Goal: Transaction & Acquisition: Purchase product/service

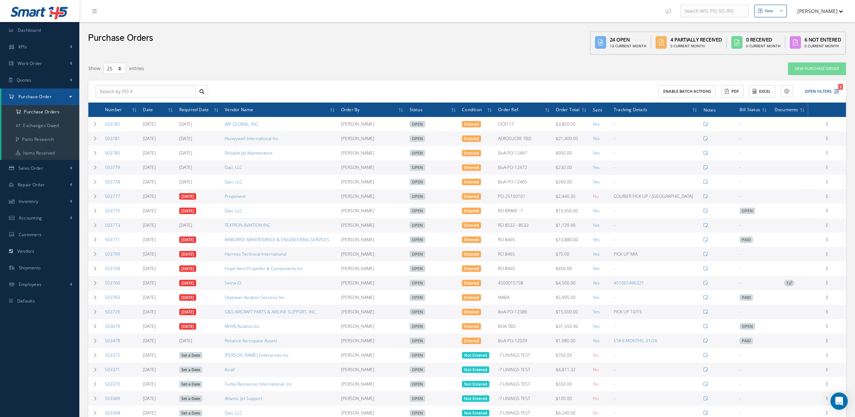
select select "25"
click at [29, 251] on span "Vendors" at bounding box center [25, 251] width 17 height 6
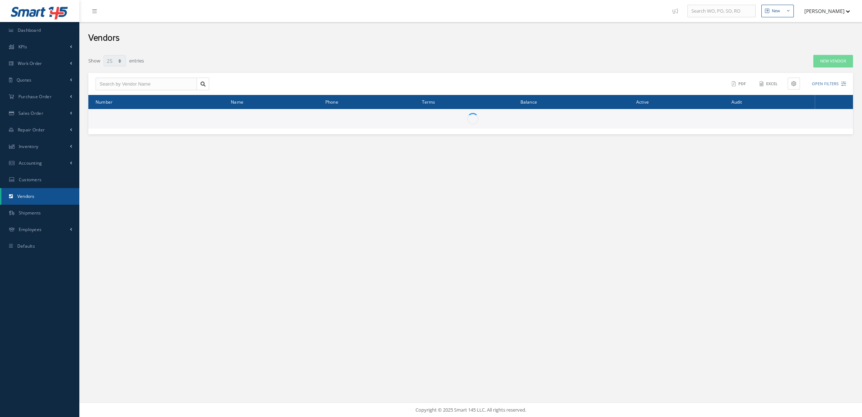
select select "25"
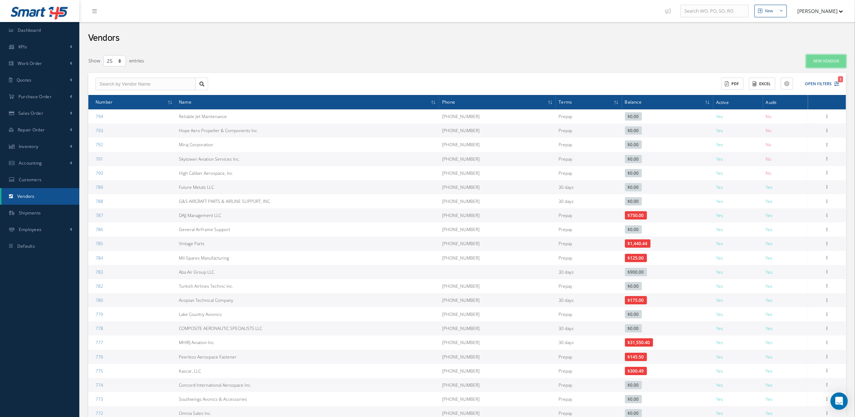
click at [810, 64] on link "New Vendor" at bounding box center [826, 61] width 40 height 13
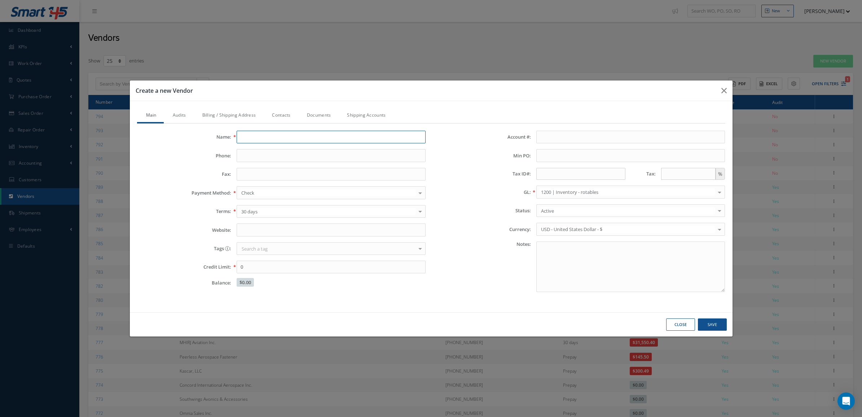
click at [330, 137] on input "Name:" at bounding box center [331, 137] width 189 height 13
type input "d"
drag, startPoint x: 270, startPoint y: 136, endPoint x: 181, endPoint y: 141, distance: 89.2
click at [181, 141] on div "Name: DESCO" at bounding box center [282, 137] width 300 height 13
paste input "esco Industries Inc."
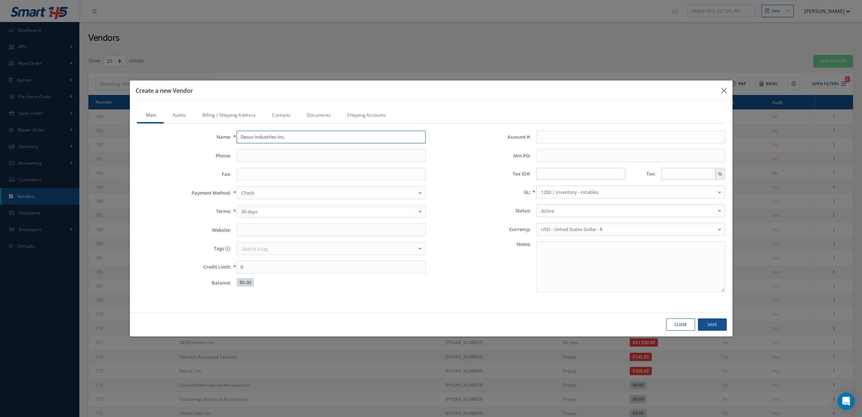
type input "Desco Industries Inc."
click at [255, 155] on input "Phone:" at bounding box center [331, 155] width 189 height 13
paste input "909-627-8178"
type input "909-627-8178"
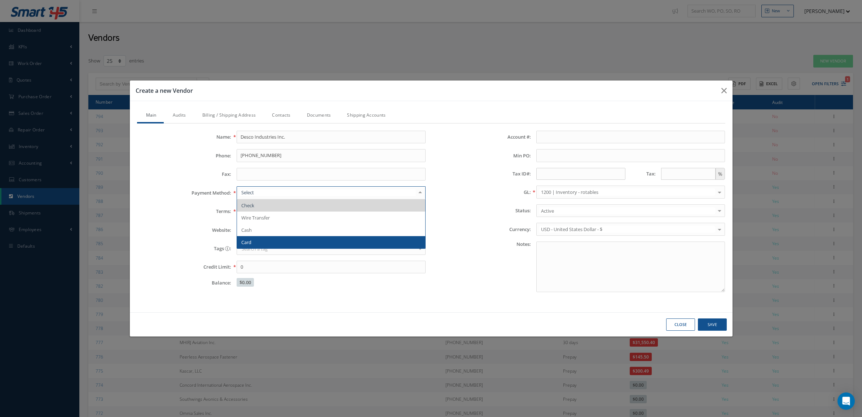
click at [258, 237] on span "Card" at bounding box center [331, 242] width 188 height 12
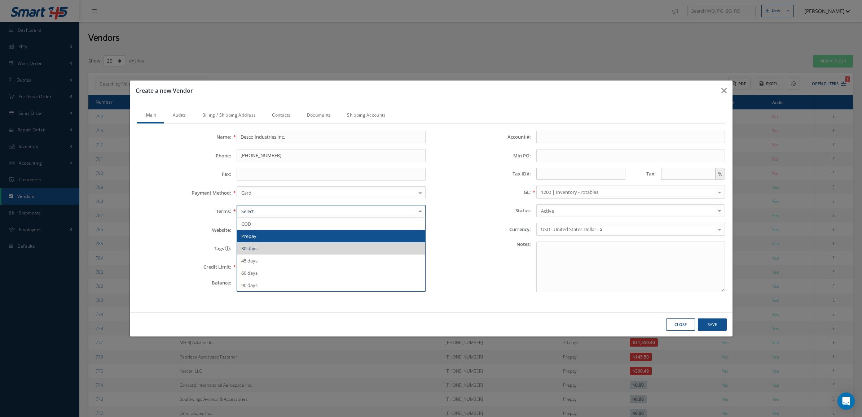
click at [256, 236] on span "Prepay" at bounding box center [248, 236] width 15 height 6
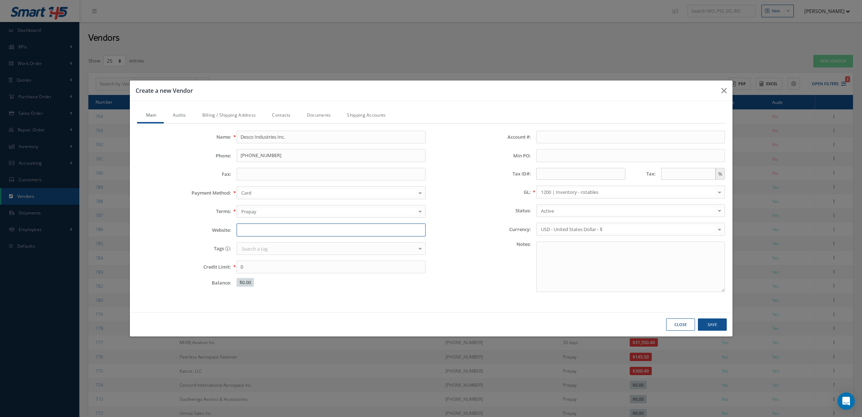
click at [252, 227] on input "Website:" at bounding box center [331, 229] width 189 height 13
type input "desco.com"
click at [183, 113] on link "Audits" at bounding box center [179, 115] width 30 height 15
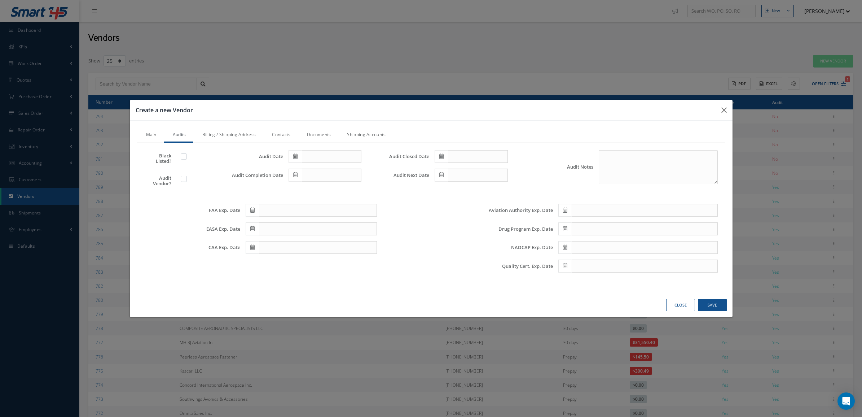
click at [186, 179] on label at bounding box center [187, 178] width 2 height 6
click at [182, 179] on input "checkbox" at bounding box center [184, 179] width 5 height 5
checkbox input "true"
click at [292, 174] on span at bounding box center [295, 174] width 13 height 13
drag, startPoint x: 320, startPoint y: 234, endPoint x: 306, endPoint y: 199, distance: 36.9
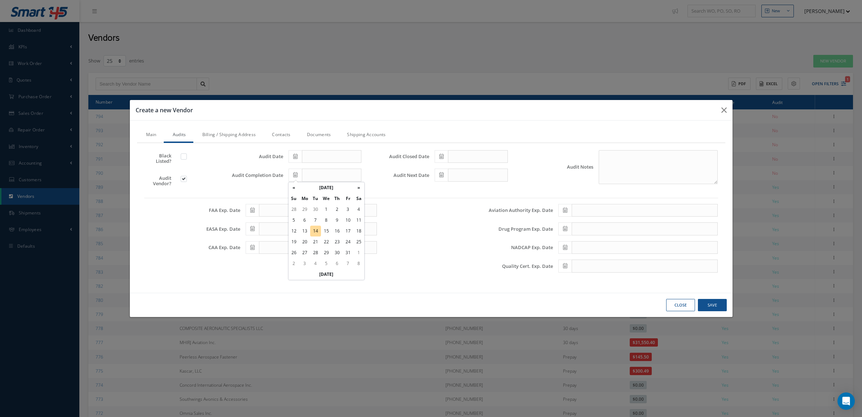
click at [319, 233] on td "14" at bounding box center [315, 230] width 11 height 11
type input "[DATE]"
click at [290, 155] on span at bounding box center [295, 156] width 13 height 13
drag, startPoint x: 314, startPoint y: 211, endPoint x: 382, endPoint y: 174, distance: 77.6
click at [315, 209] on td "14" at bounding box center [315, 212] width 11 height 11
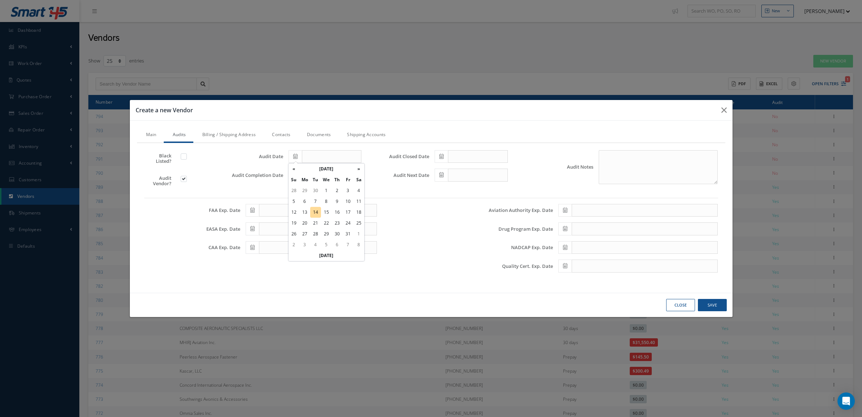
type input "[DATE]"
click at [439, 158] on icon at bounding box center [441, 156] width 4 height 5
click at [459, 211] on td "14" at bounding box center [461, 212] width 11 height 11
type input "[DATE]"
click at [445, 174] on span at bounding box center [441, 174] width 13 height 13
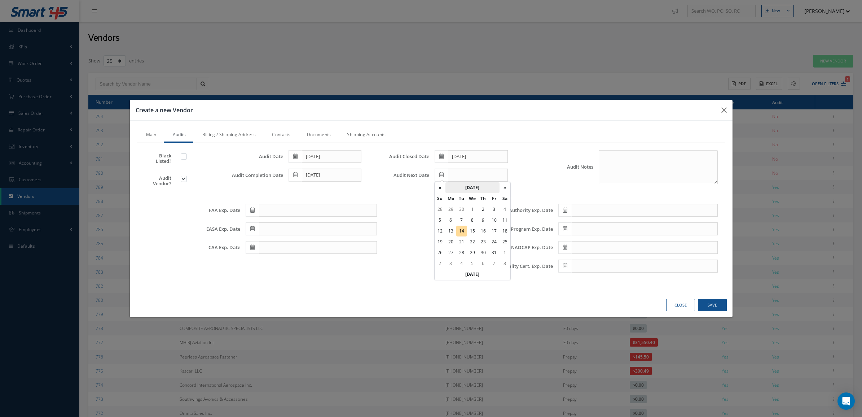
click at [470, 185] on th "October 2025" at bounding box center [472, 187] width 54 height 11
click at [500, 186] on th "»" at bounding box center [503, 187] width 11 height 11
click at [463, 243] on span "Oct" at bounding box center [462, 246] width 17 height 19
click at [483, 233] on td "14" at bounding box center [483, 230] width 11 height 11
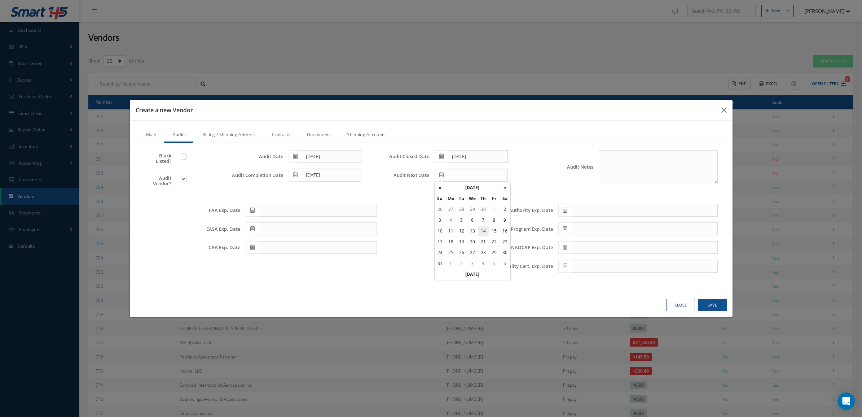
type input "10/14/2027"
click at [242, 134] on link "Billing / Shipping Address" at bounding box center [228, 135] width 70 height 15
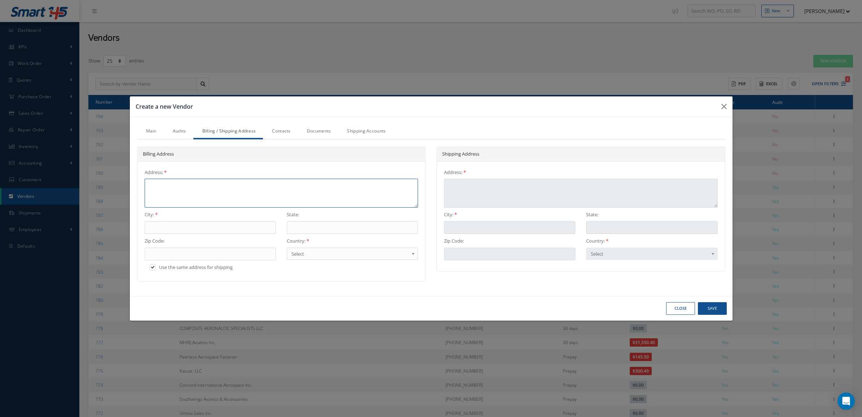
click at [162, 198] on textarea at bounding box center [282, 193] width 274 height 29
paste textarea "P.O. Box 843896"
type textarea "P.O. Box 843896"
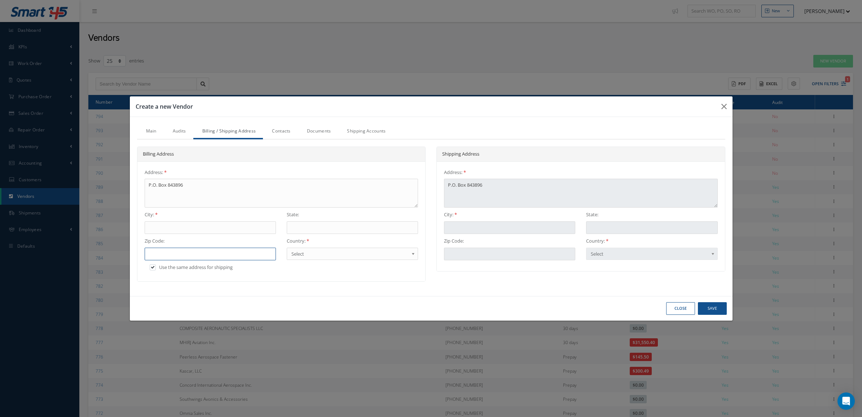
click at [162, 251] on input "text" at bounding box center [210, 253] width 131 height 13
paste input "90084-3896"
type input "90084-3896"
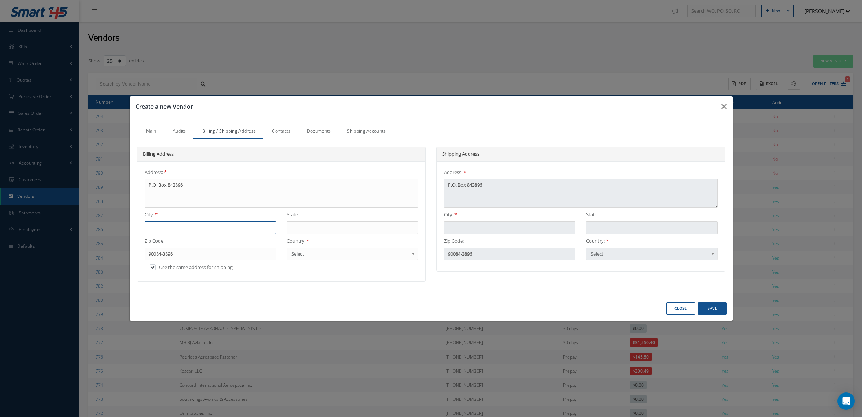
click at [177, 229] on input "text" at bounding box center [210, 227] width 131 height 13
type input "l"
type input "lo"
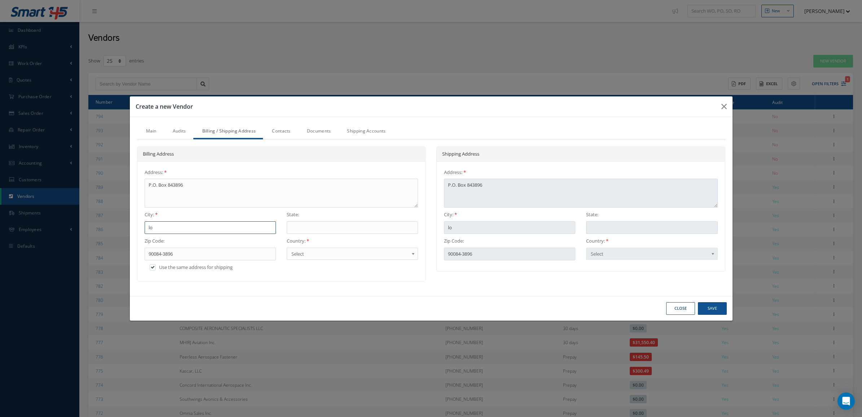
type input "los"
type input "Los Angeles"
type input "California"
type input "Los Angeles"
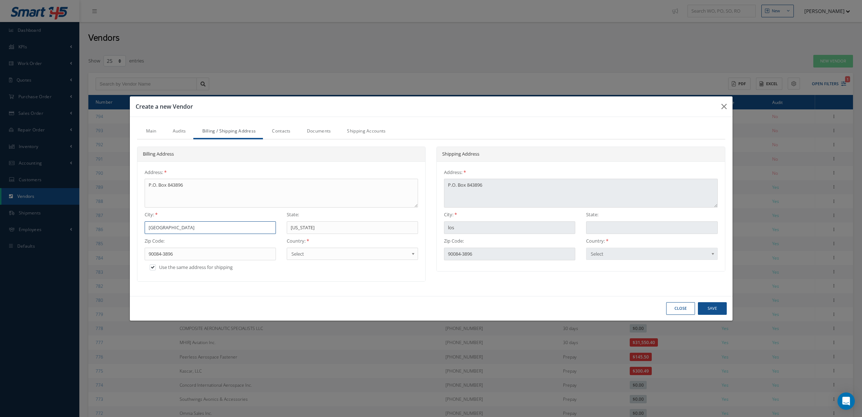
type input "California"
click at [286, 131] on link "Contacts" at bounding box center [280, 131] width 35 height 15
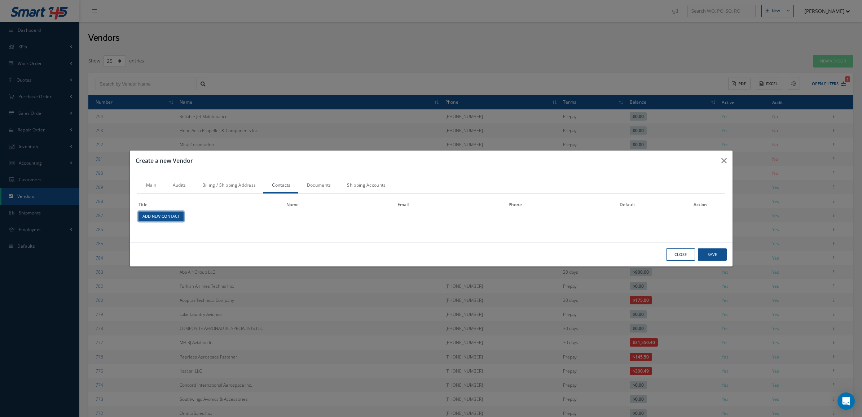
click at [166, 219] on link "Add New Contact" at bounding box center [160, 216] width 45 height 10
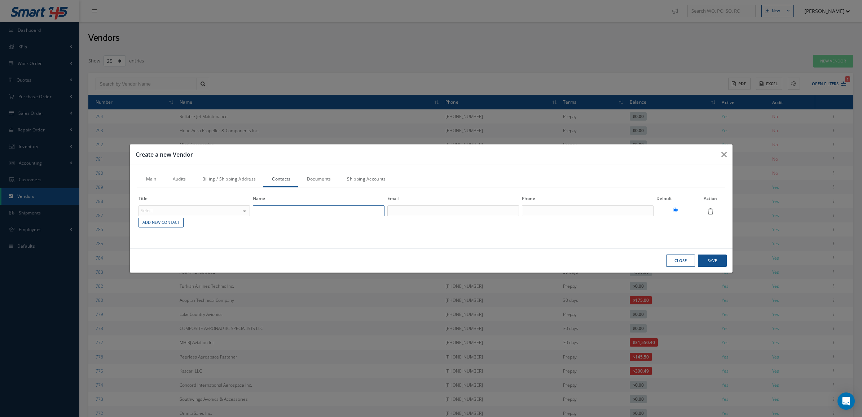
drag, startPoint x: 285, startPoint y: 210, endPoint x: 268, endPoint y: 208, distance: 17.4
click at [285, 210] on input "text" at bounding box center [319, 210] width 132 height 11
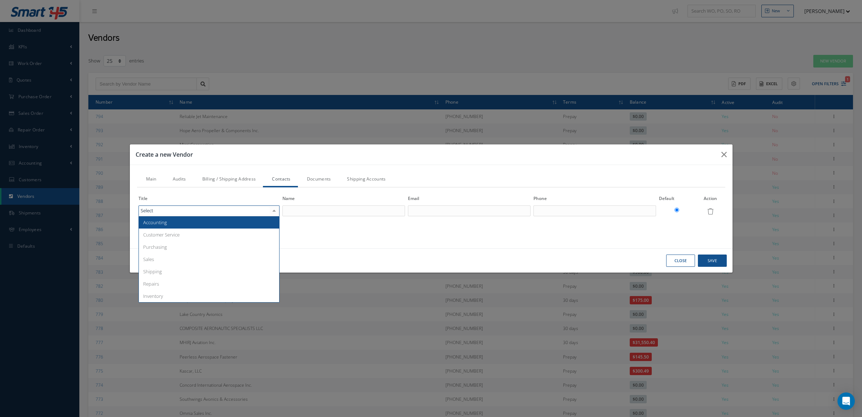
click at [224, 208] on div at bounding box center [208, 210] width 141 height 11
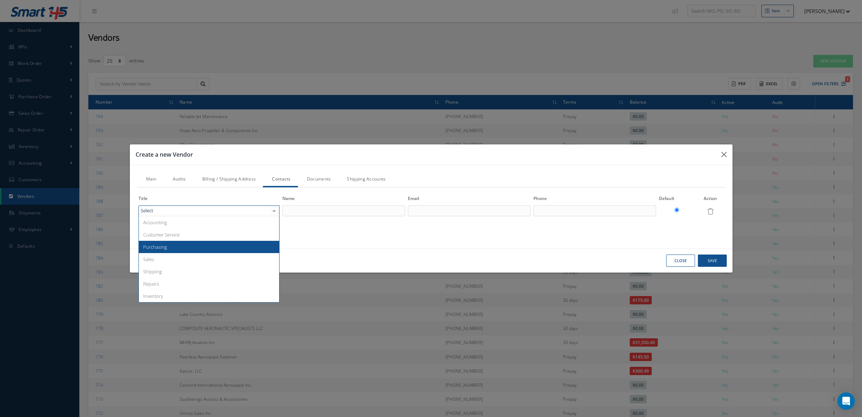
click at [210, 247] on span "Purchasing" at bounding box center [209, 247] width 141 height 12
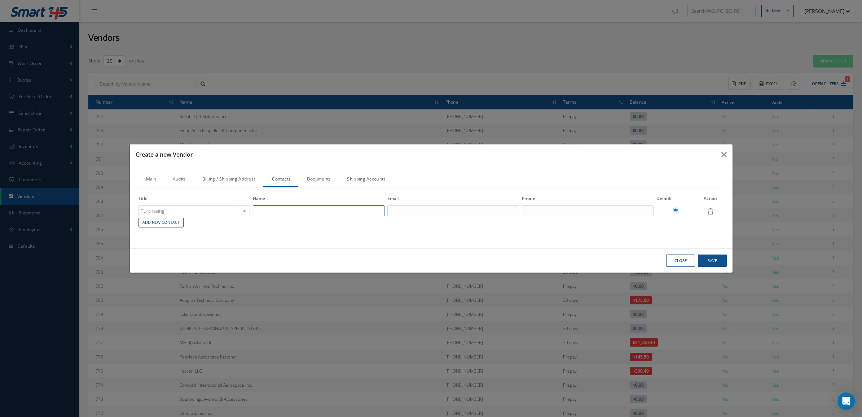
click at [283, 210] on input "text" at bounding box center [319, 210] width 132 height 11
type input "d"
type input "DESCO ORDERS"
click at [444, 210] on input "text" at bounding box center [453, 210] width 132 height 11
paste input "Orders@DescoIndustries.com"
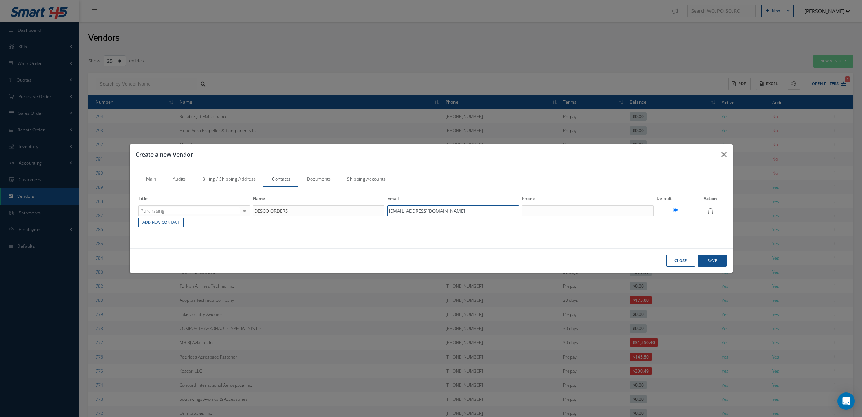
type input "Orders@DescoIndustries.com"
click at [325, 182] on link "Documents" at bounding box center [318, 179] width 40 height 15
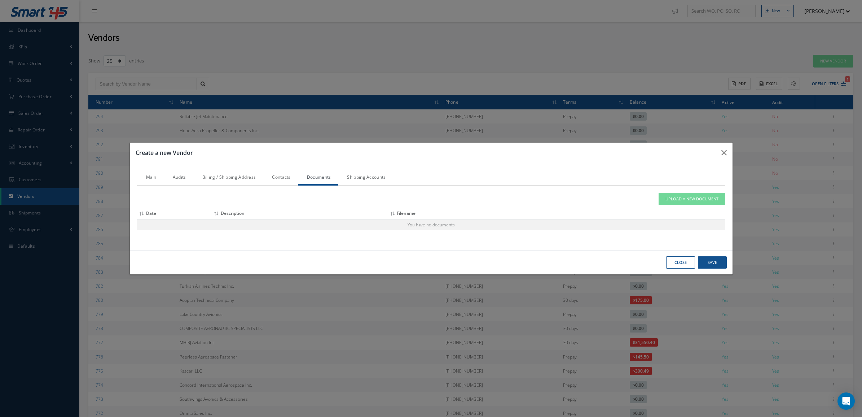
click at [369, 179] on link "Shipping Accounts" at bounding box center [365, 177] width 55 height 15
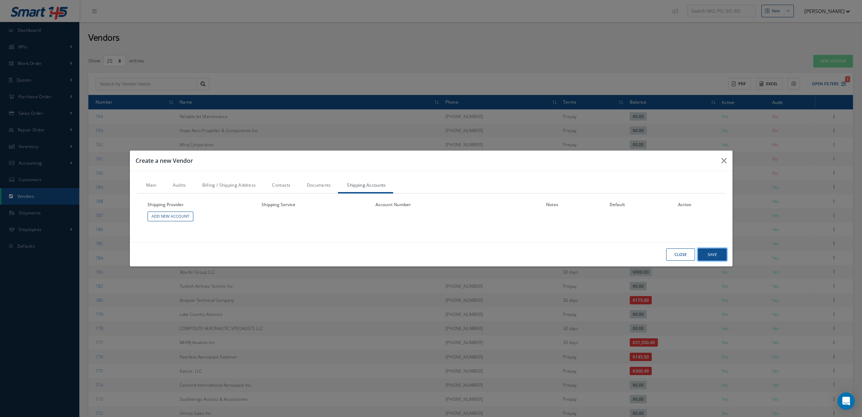
click at [713, 255] on button "Save" at bounding box center [712, 254] width 29 height 13
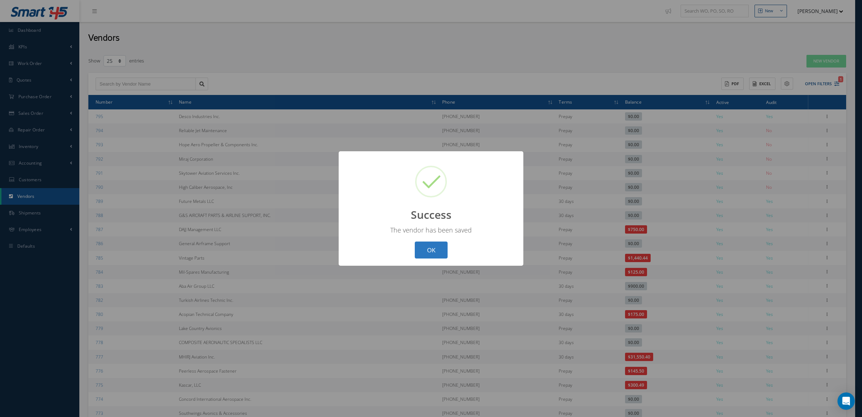
click at [423, 250] on button "OK" at bounding box center [431, 249] width 33 height 17
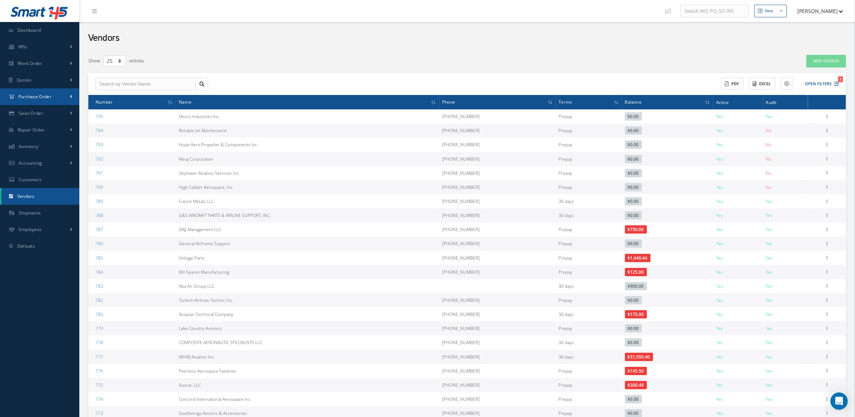
click at [35, 94] on span "Purchase Order" at bounding box center [34, 96] width 33 height 6
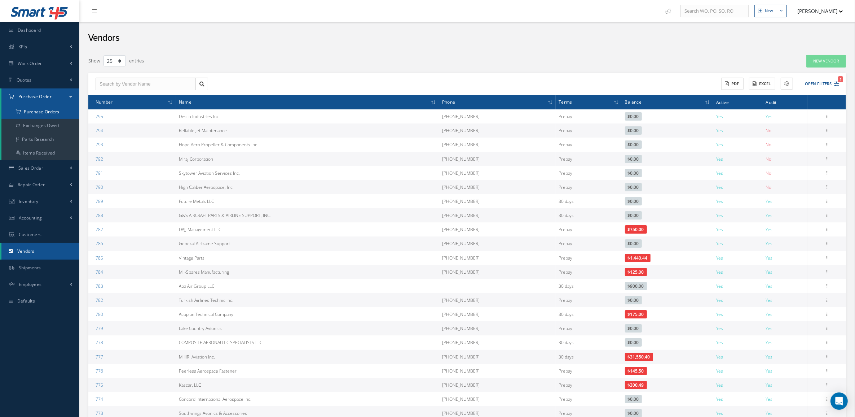
click at [43, 107] on a=1&status_id=2&status_id=3&status_id=5&collapsedFilters"] "Purchase Orders" at bounding box center [40, 112] width 78 height 14
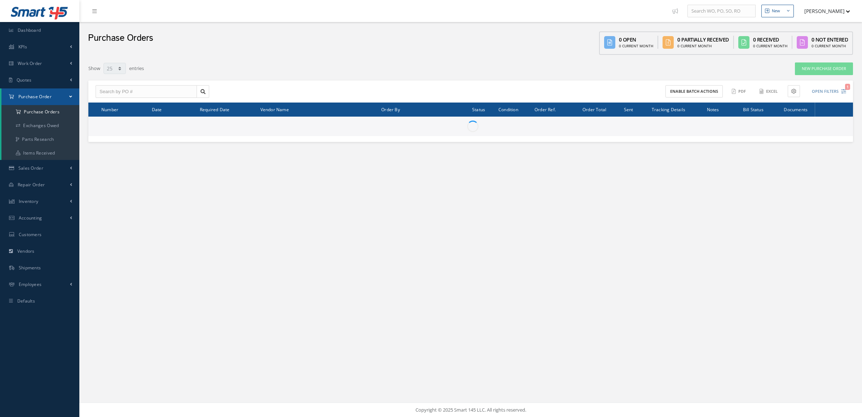
select select "25"
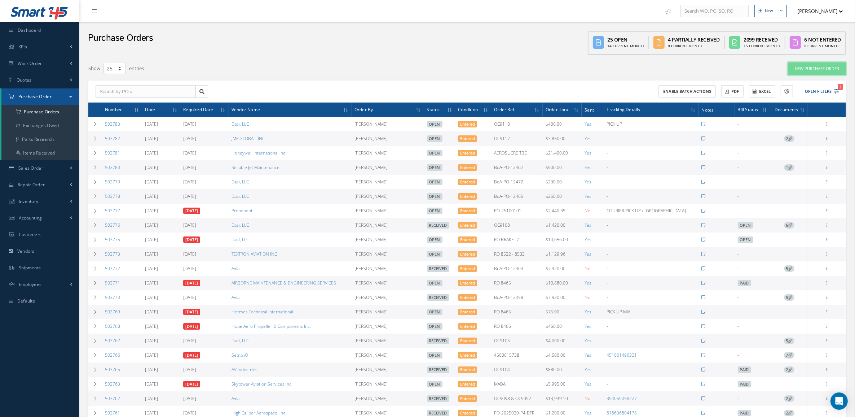
click at [802, 67] on link "New Purchase Order" at bounding box center [817, 68] width 58 height 13
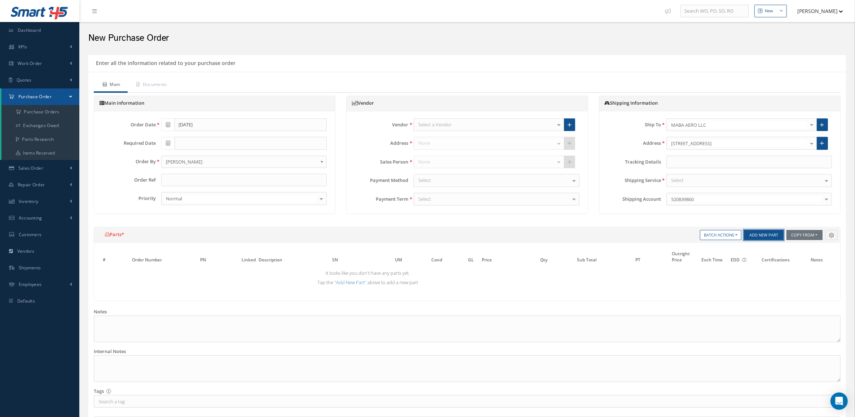
drag, startPoint x: 761, startPoint y: 234, endPoint x: 757, endPoint y: 235, distance: 4.7
click at [761, 234] on button "Add New Part" at bounding box center [764, 235] width 40 height 10
select select "5"
select select "7"
select select "1"
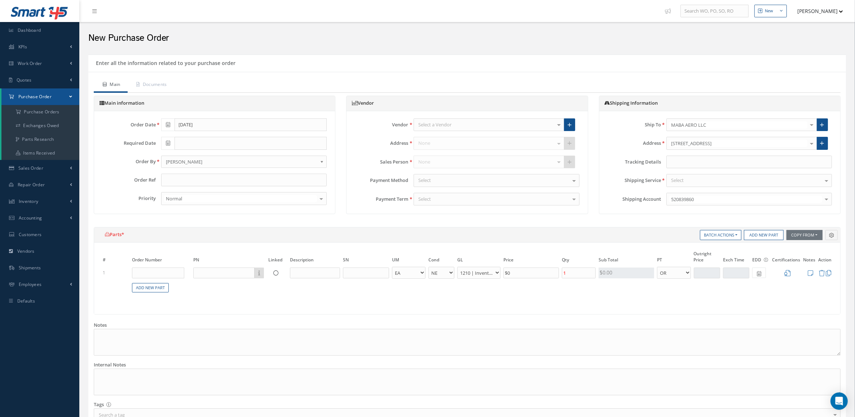
click at [232, 266] on td "Part Number Description" at bounding box center [229, 272] width 75 height 13
click at [229, 275] on input "text" at bounding box center [223, 272] width 61 height 11
paste input "79212"
type input "79212"
click at [299, 272] on input "text" at bounding box center [315, 272] width 50 height 11
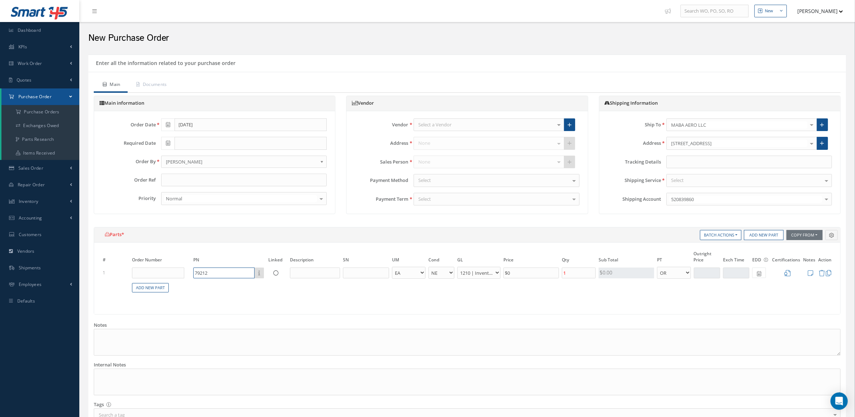
click at [215, 269] on input "79212" at bounding box center [223, 272] width 61 height 11
click at [295, 275] on input "text" at bounding box center [315, 272] width 50 height 11
paste input "TAPE, WESCORP, CLEAR, ESD W/ SYMBOLS, 2INx72YDS, 3IN CORE"
type input "TAPE, WESCORP, CLEAR, ESD W/ SYMBOLS, 2INx72YDS, 3IN CORE"
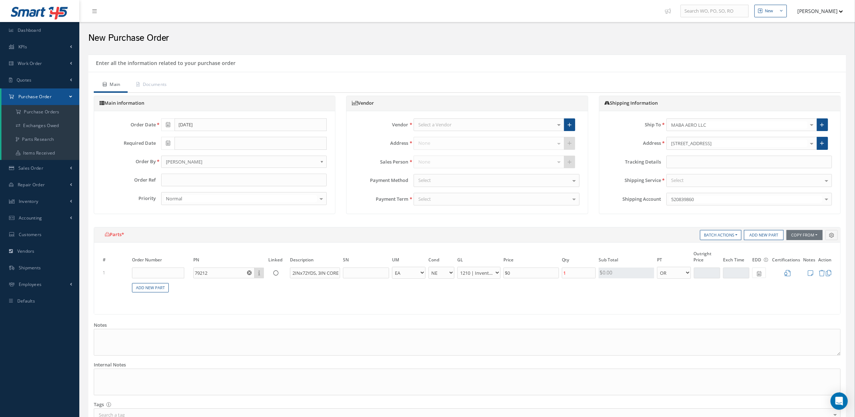
scroll to position [0, 0]
click at [576, 278] on td "1" at bounding box center [578, 272] width 36 height 13
click at [573, 273] on input "1" at bounding box center [579, 272] width 34 height 11
type input "10"
drag, startPoint x: 543, startPoint y: 271, endPoint x: 432, endPoint y: 276, distance: 111.2
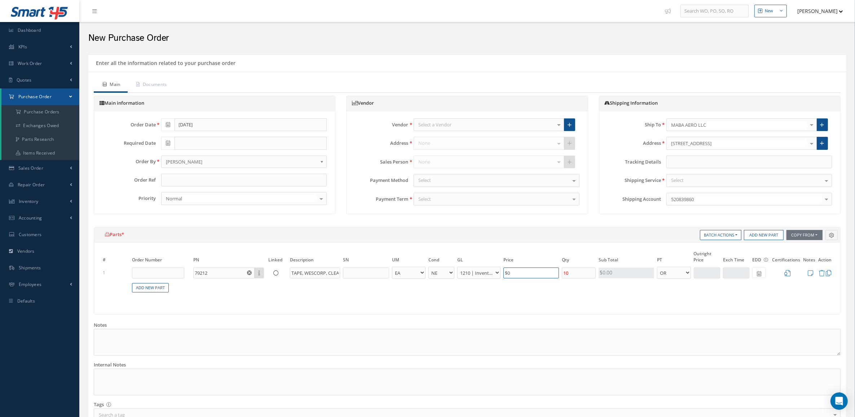
click at [432, 276] on tr "1 79212 Part Number Description TAPE, WESCORP, CLEAR, ESD W/ SYMBOLS, 2INx72YDS…" at bounding box center [467, 272] width 732 height 13
type input "$21.30"
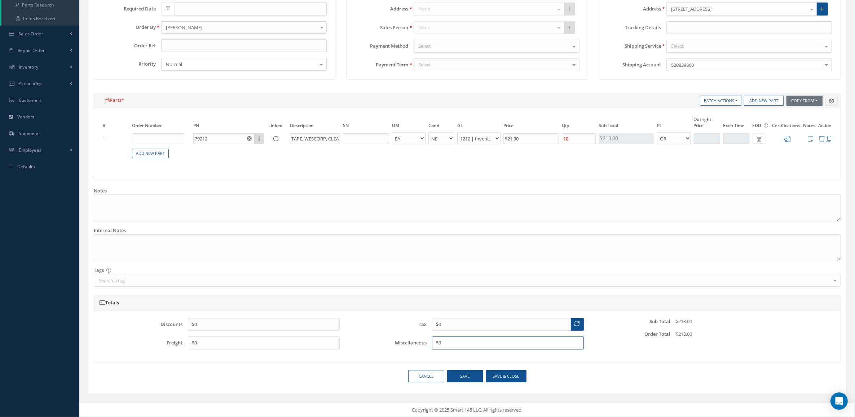
click at [455, 344] on input "$0" at bounding box center [508, 342] width 152 height 13
drag, startPoint x: 246, startPoint y: 339, endPoint x: 113, endPoint y: 340, distance: 133.4
click at [113, 340] on div "Freight $0" at bounding box center [223, 342] width 244 height 13
type input "$92.74"
drag, startPoint x: 466, startPoint y: 323, endPoint x: 378, endPoint y: 321, distance: 88.0
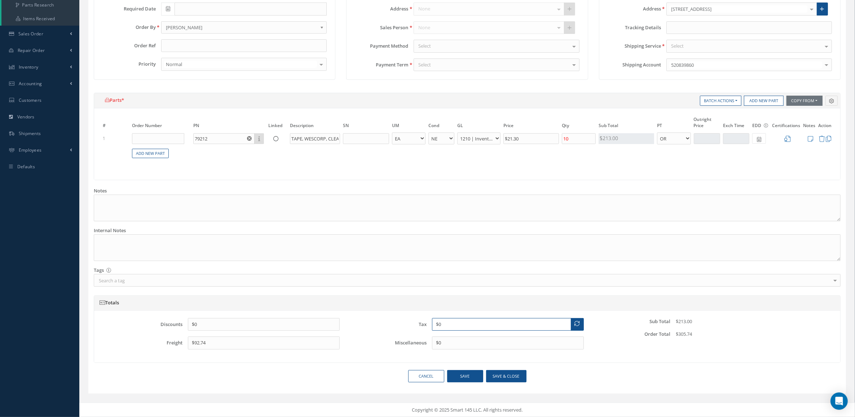
click at [378, 321] on div "Tax $0" at bounding box center [467, 324] width 244 height 13
drag, startPoint x: 484, startPoint y: 323, endPoint x: 391, endPoint y: 324, distance: 92.7
click at [391, 324] on div "Tax $1,491" at bounding box center [467, 324] width 244 height 13
type input "$14.91"
click at [198, 49] on input "text" at bounding box center [244, 45] width 166 height 13
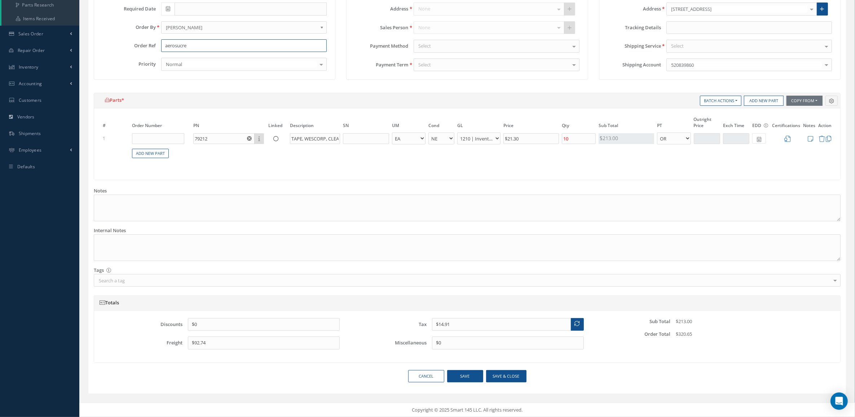
type input "AEROSUCRE TBD"
click at [502, 378] on button "Save & close" at bounding box center [506, 376] width 40 height 13
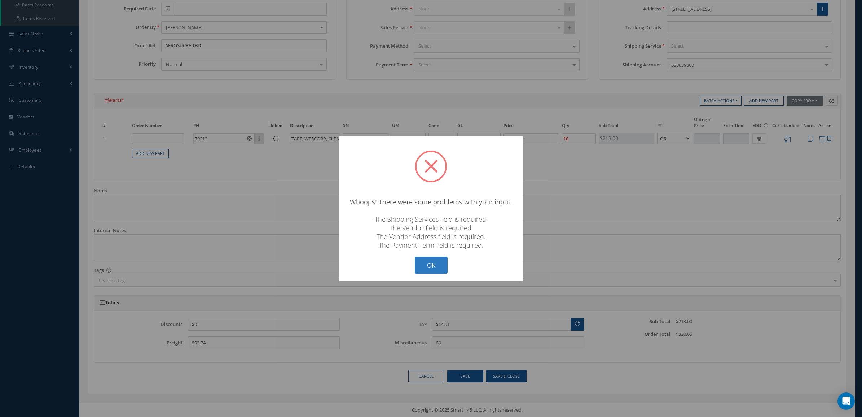
click at [437, 262] on button "OK" at bounding box center [431, 264] width 33 height 17
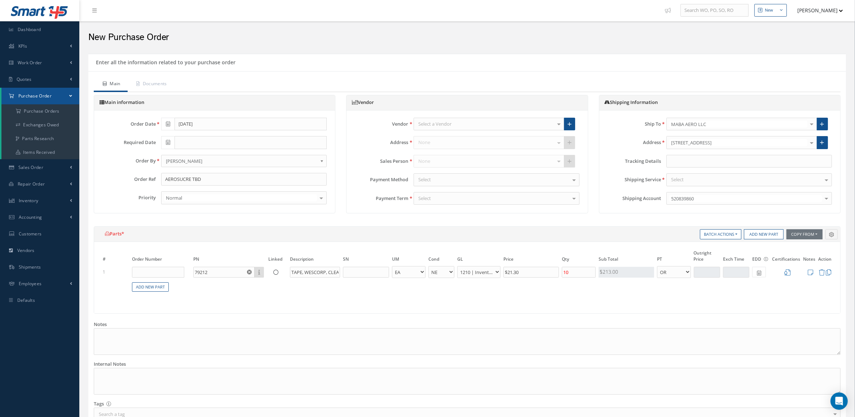
scroll to position [0, 0]
click at [460, 123] on div "Select a Vendor" at bounding box center [489, 124] width 151 height 13
type input "desc"
click at [467, 135] on span "Desco Industries Inc." at bounding box center [489, 137] width 150 height 12
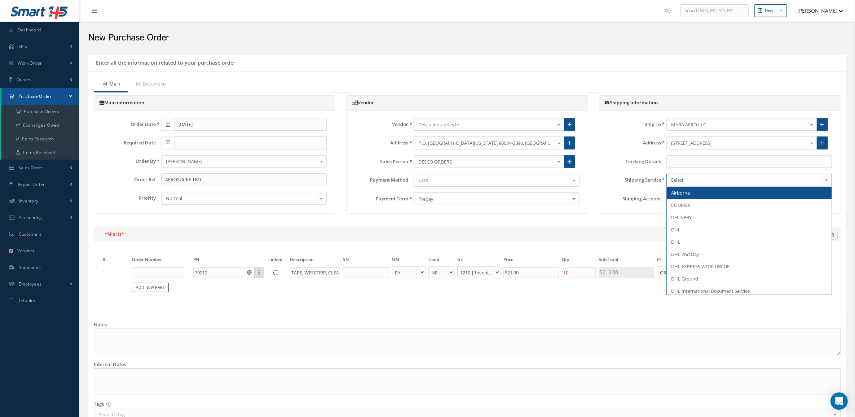
click at [686, 179] on div at bounding box center [749, 179] width 166 height 13
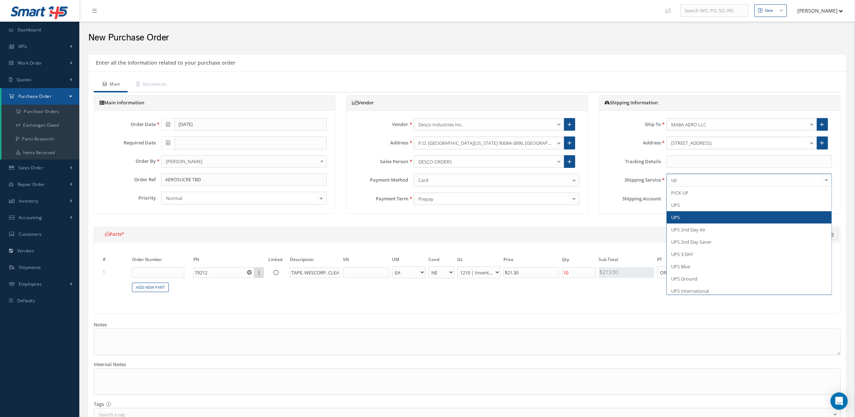
type input "ups"
click at [699, 219] on span "UPS 2nd Day Air" at bounding box center [688, 217] width 34 height 6
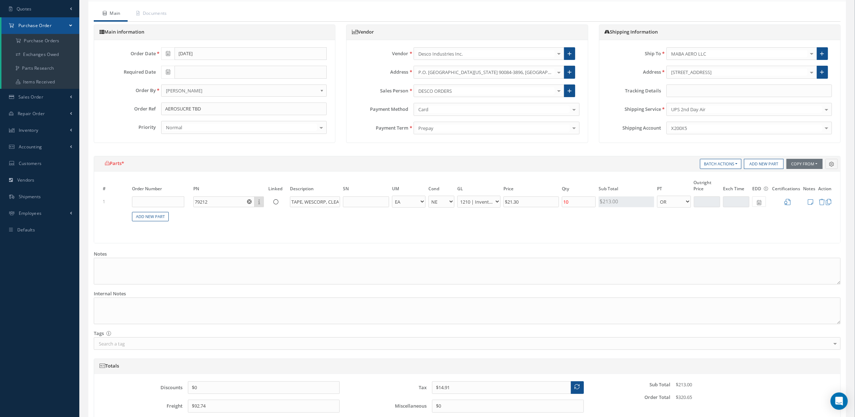
scroll to position [136, 0]
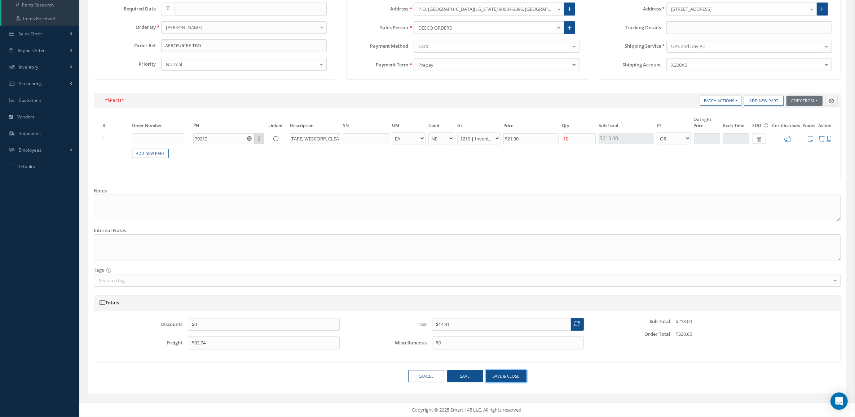
click at [498, 376] on button "Save & close" at bounding box center [506, 376] width 40 height 13
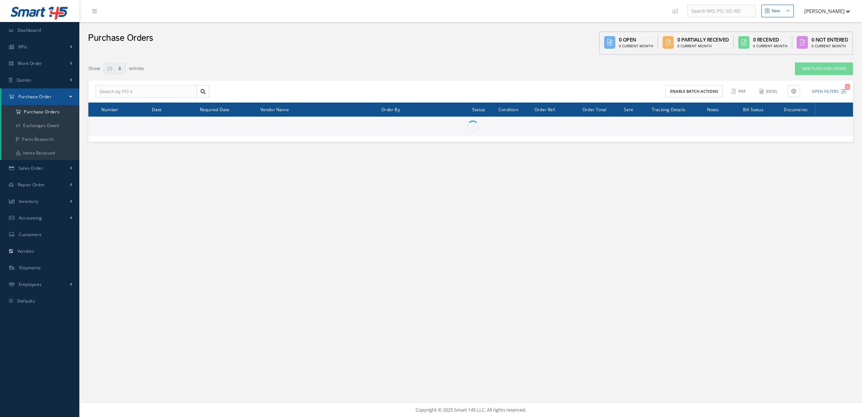
select select "25"
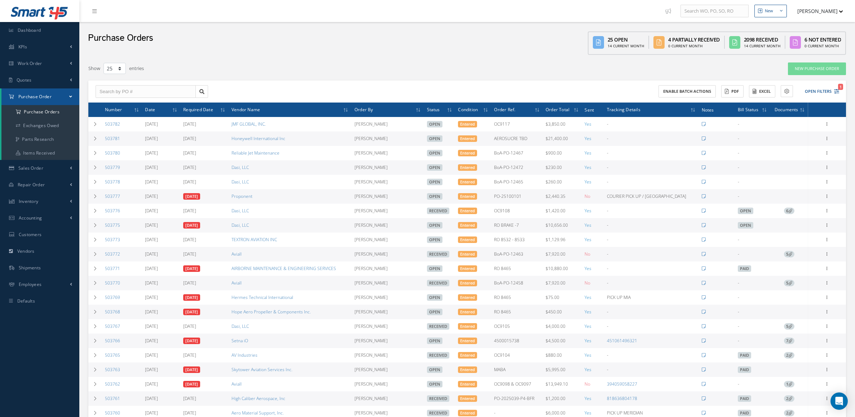
select select "25"
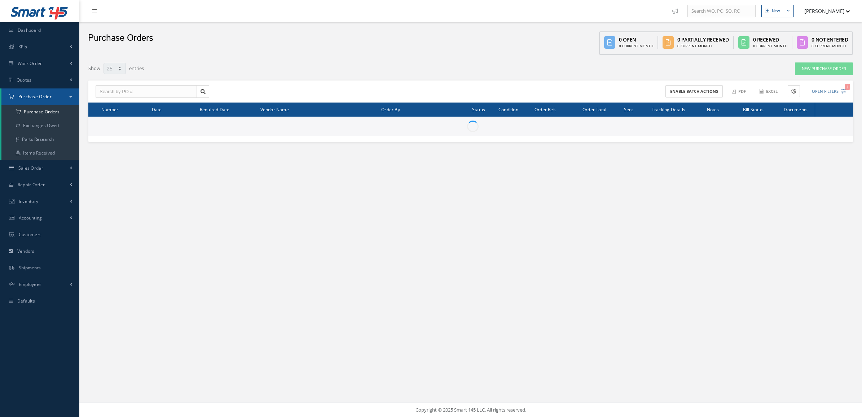
select select "25"
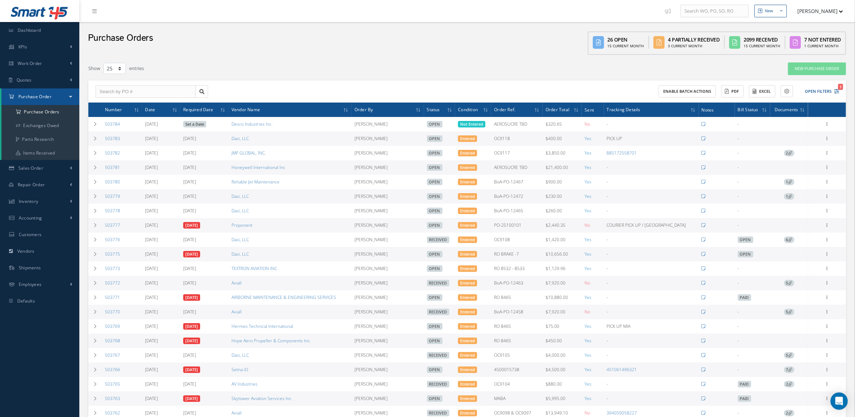
click at [88, 120] on div "Filters PO # Vendor Name Open Partially/Received Received Canceled Edited Open …" at bounding box center [467, 290] width 769 height 456
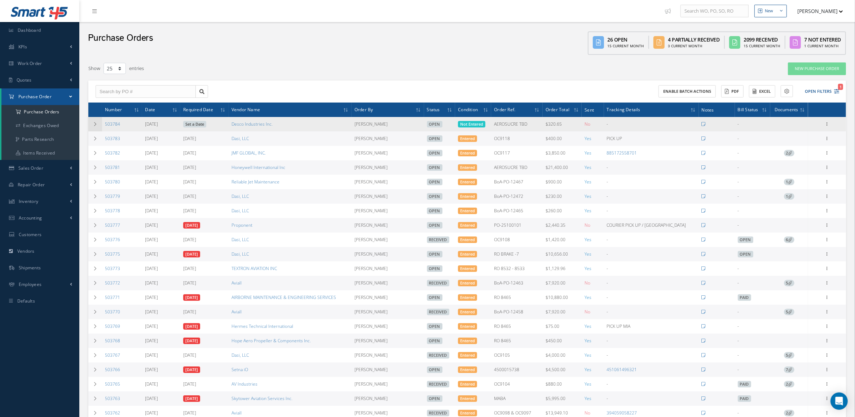
drag, startPoint x: 88, startPoint y: 120, endPoint x: 93, endPoint y: 127, distance: 8.5
click at [93, 127] on td at bounding box center [95, 124] width 14 height 14
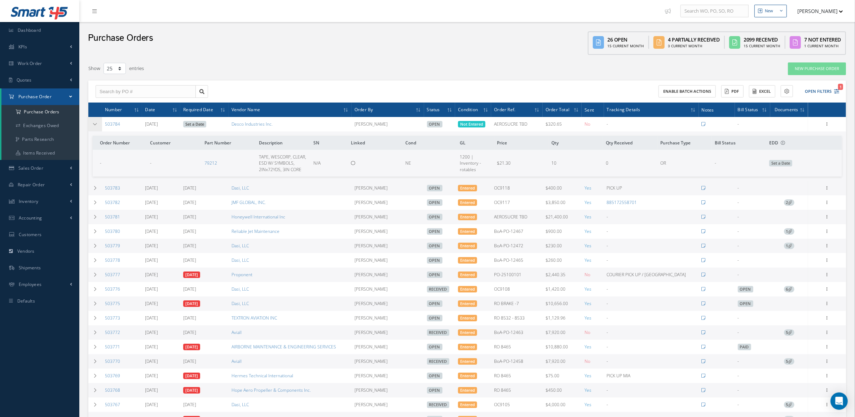
click at [93, 123] on icon at bounding box center [95, 124] width 5 height 4
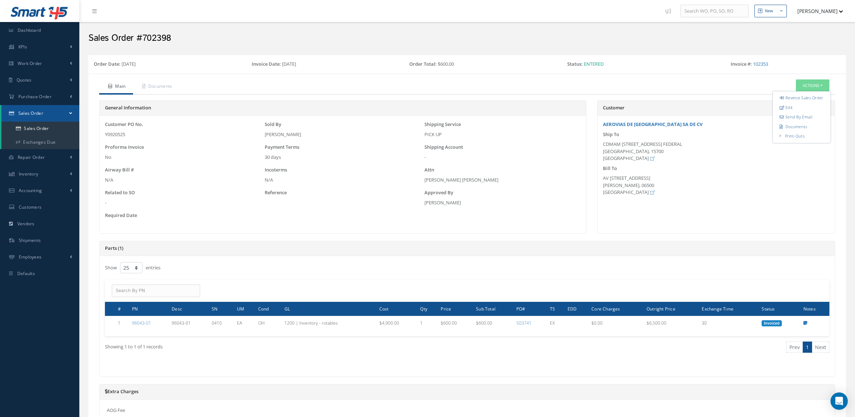
select select "25"
click at [27, 124] on link "Sales Order" at bounding box center [40, 129] width 78 height 14
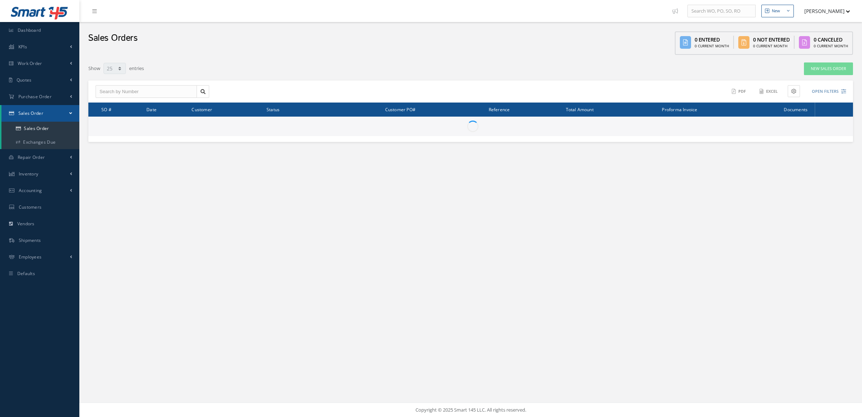
select select "25"
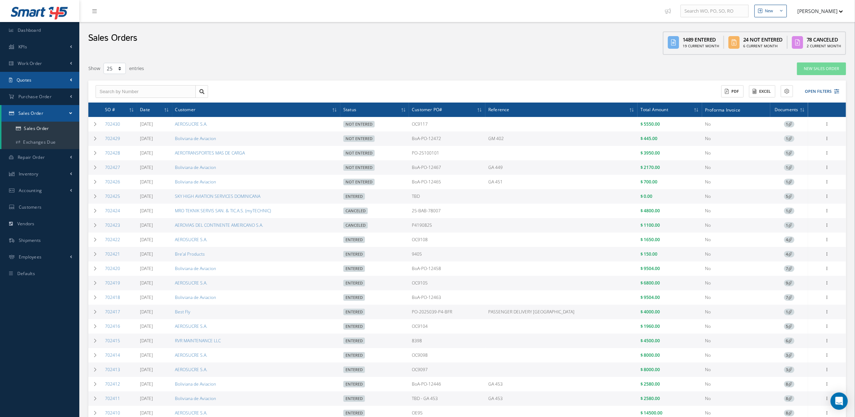
click at [50, 80] on link "Quotes" at bounding box center [39, 80] width 79 height 17
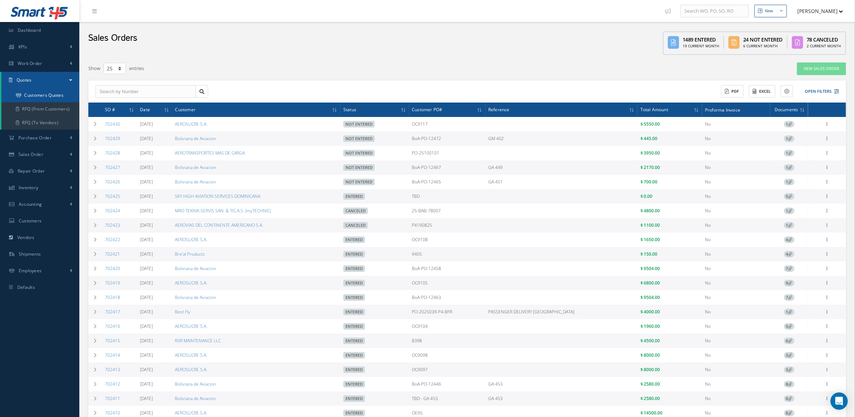
click at [38, 96] on link "Customers Quotes" at bounding box center [40, 95] width 78 height 14
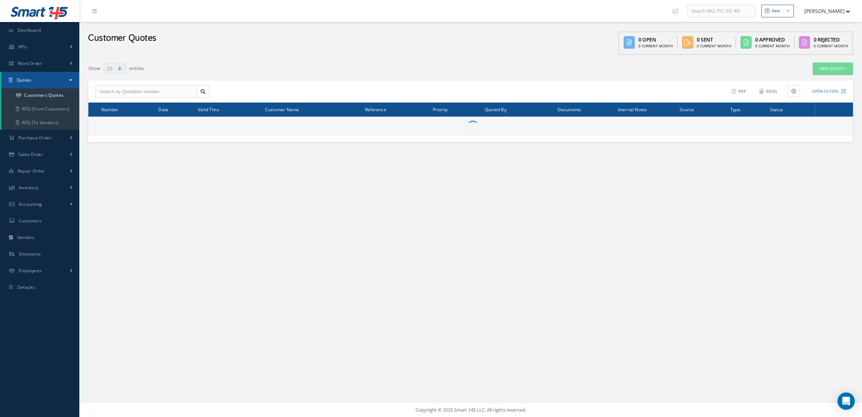
select select "25"
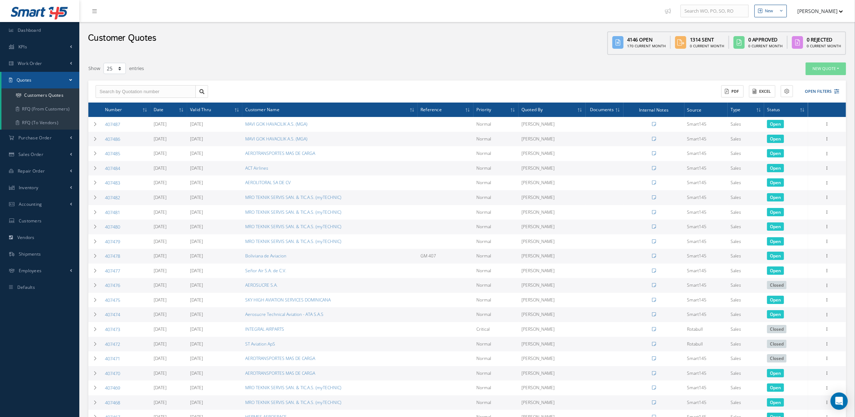
click at [826, 89] on button "Open Filters" at bounding box center [818, 91] width 41 height 12
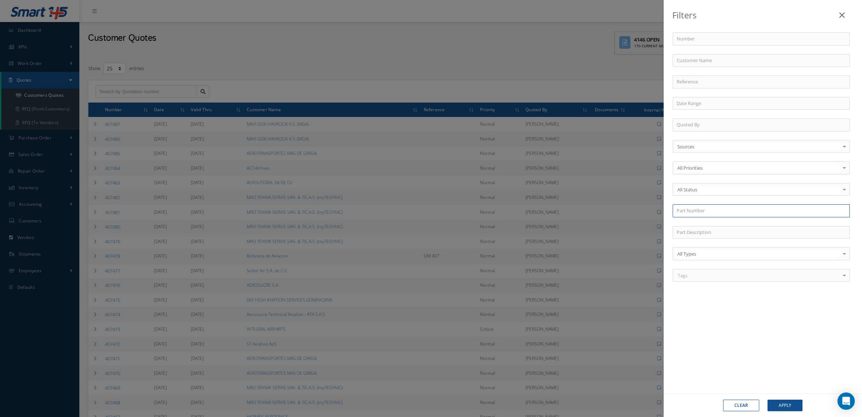
click at [707, 213] on input "text" at bounding box center [761, 210] width 177 height 13
paste input "NAS1022A8"
type input "NAS1022A8"
click at [790, 395] on div "Clear Apply" at bounding box center [763, 404] width 198 height 23
click at [790, 400] on button "Apply" at bounding box center [784, 405] width 35 height 12
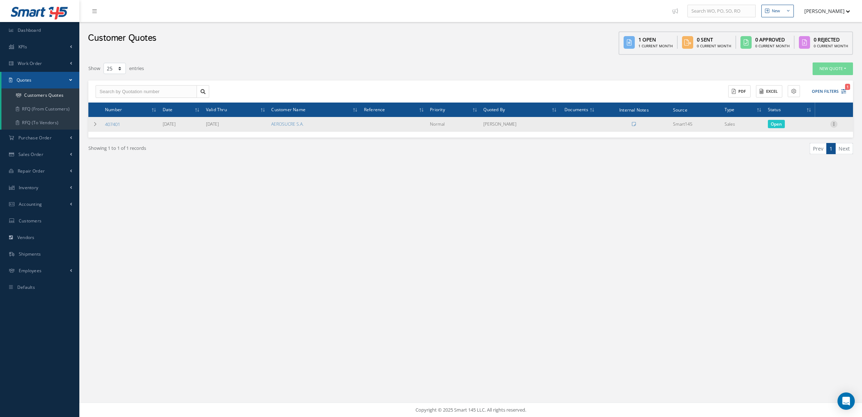
click at [830, 124] on icon at bounding box center [833, 123] width 7 height 6
click at [809, 163] on link "Convert to Sales Order" at bounding box center [800, 168] width 57 height 15
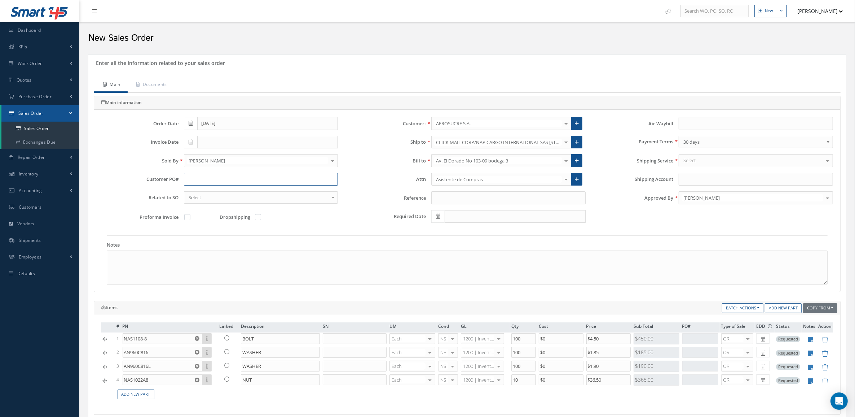
click at [235, 183] on input "text" at bounding box center [261, 179] width 154 height 13
paste input "OC9118"
type input "OC9118"
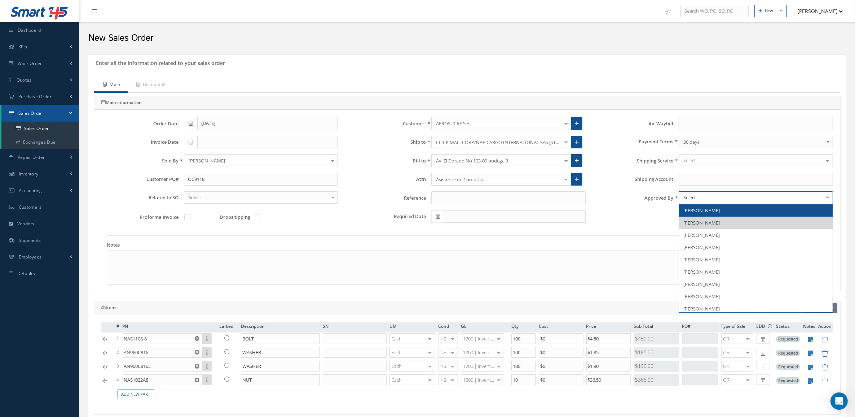
click at [693, 193] on div at bounding box center [756, 197] width 154 height 13
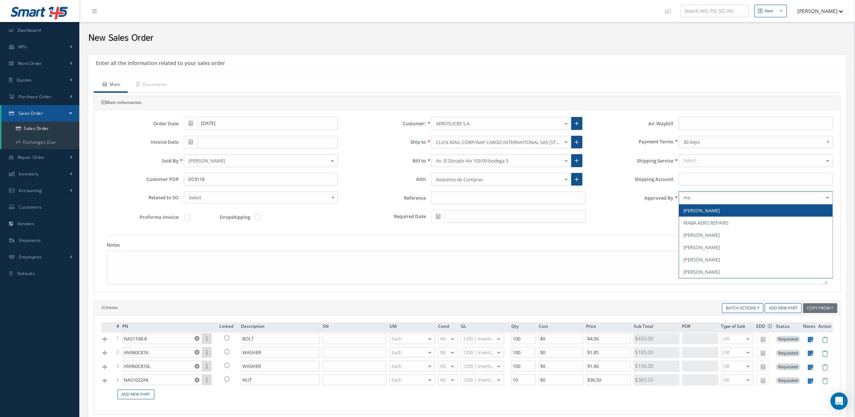
type input "mar"
click at [696, 210] on span "[PERSON_NAME]" at bounding box center [701, 210] width 36 height 6
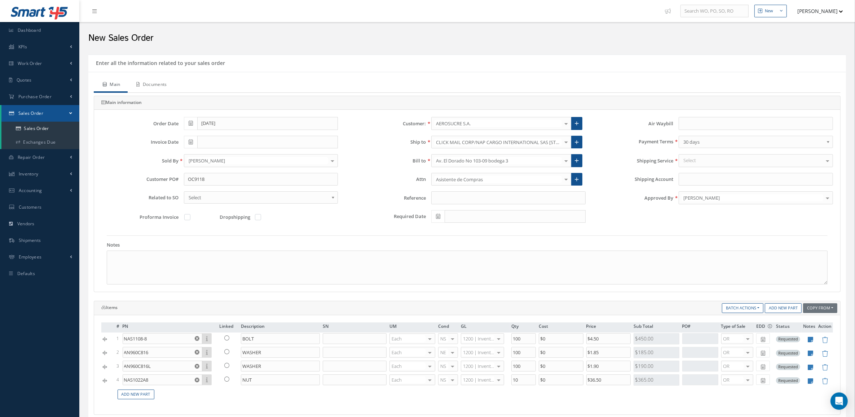
drag, startPoint x: 134, startPoint y: 85, endPoint x: 161, endPoint y: 82, distance: 27.3
click at [134, 85] on link "Documents" at bounding box center [151, 85] width 47 height 15
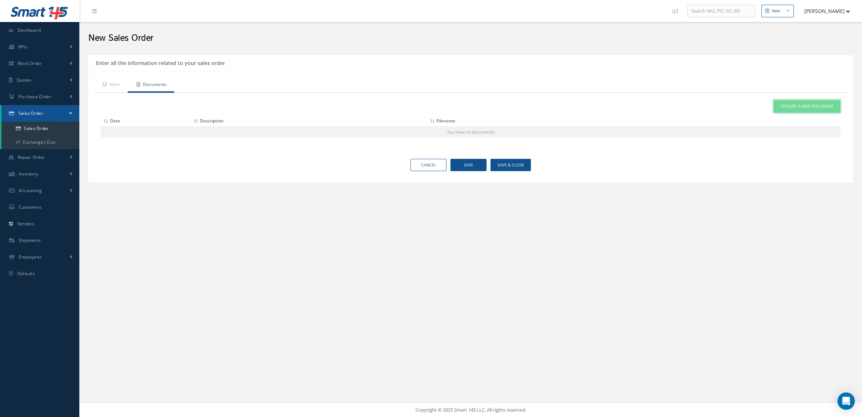
click at [783, 107] on span "Upload a New Document" at bounding box center [806, 106] width 53 height 6
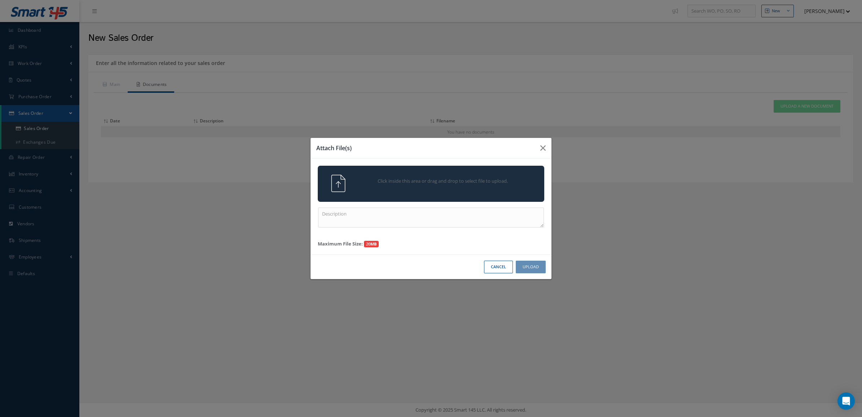
click at [401, 190] on div "Click inside this area or drag and drop to select file to upload." at bounding box center [430, 183] width 237 height 17
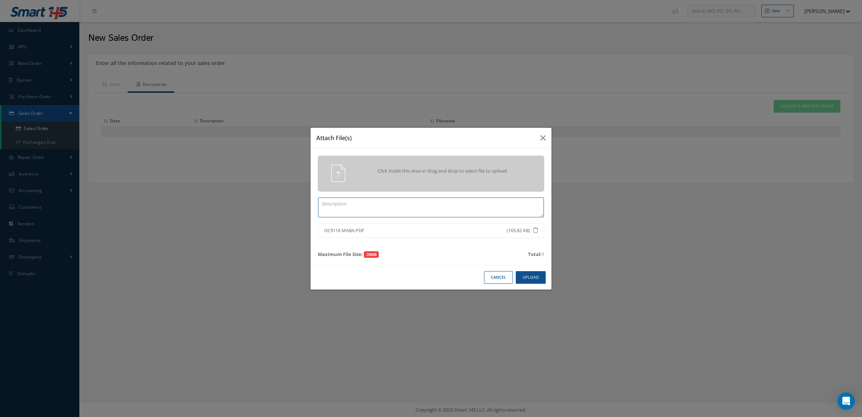
click at [474, 203] on textarea at bounding box center [431, 207] width 226 height 20
type textarea "po"
click at [520, 270] on div "Cancel Upload" at bounding box center [431, 277] width 241 height 25
click at [540, 275] on button "Upload" at bounding box center [531, 277] width 30 height 13
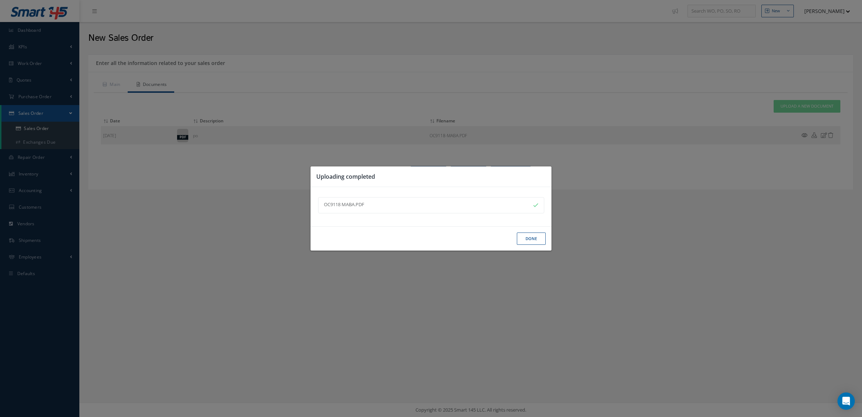
click at [529, 238] on button "Done" at bounding box center [531, 238] width 29 height 13
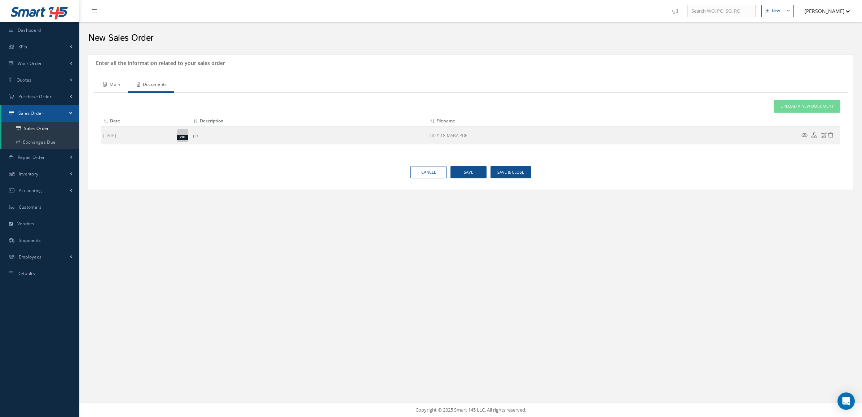
click at [110, 83] on link "Main" at bounding box center [111, 85] width 34 height 15
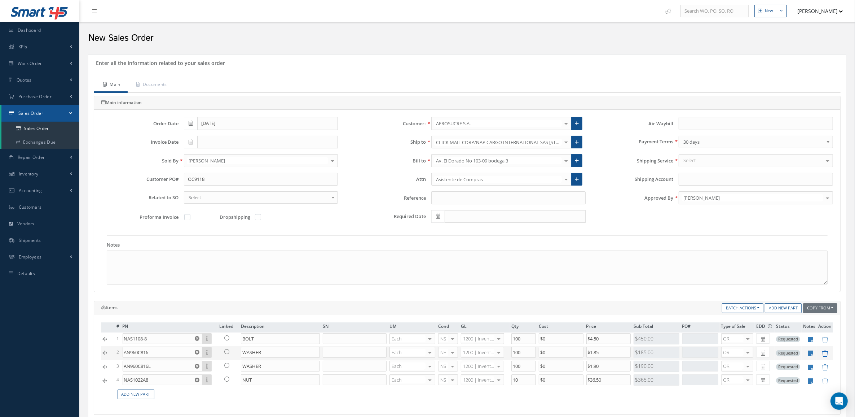
click at [823, 353] on icon at bounding box center [825, 353] width 6 height 6
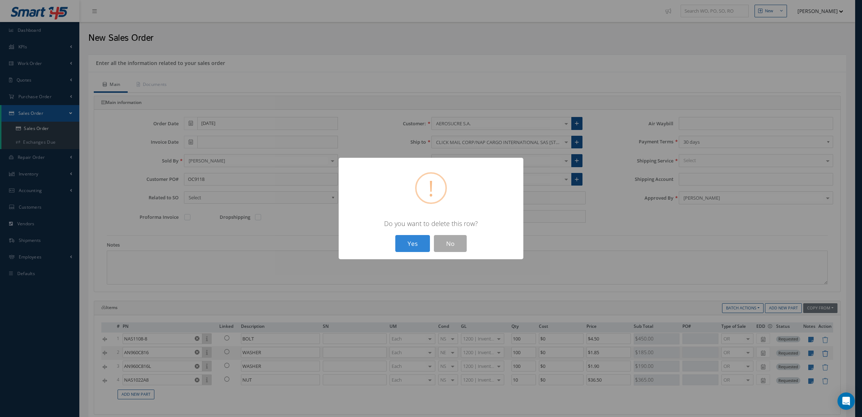
click at [395, 235] on button "Yes" at bounding box center [412, 243] width 35 height 17
type input "AN960C816L"
type input "$1.9"
type input "NAS1022A8"
type input "NUT"
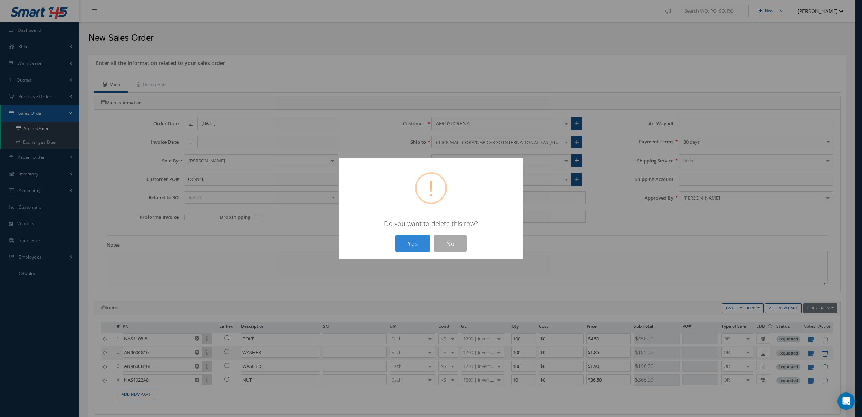
type input "10"
type input "$36.5"
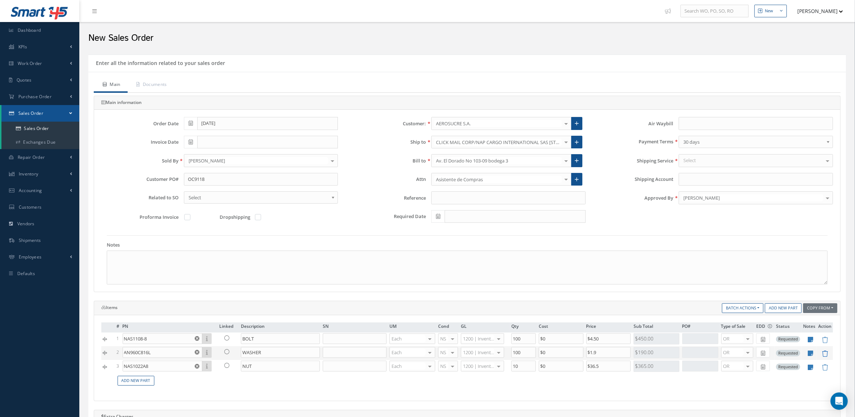
click at [823, 353] on icon at bounding box center [825, 353] width 6 height 6
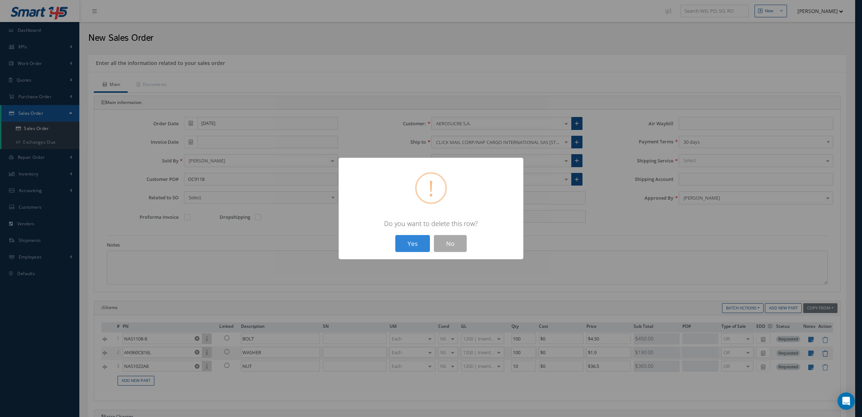
click at [395, 235] on button "Yes" at bounding box center [412, 243] width 35 height 17
type input "NAS1022A8"
type input "NUT"
type input "10"
type input "$36.5"
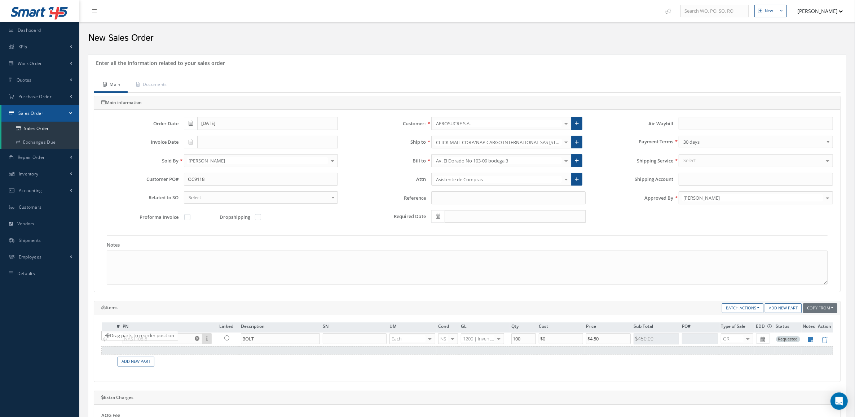
drag, startPoint x: 110, startPoint y: 358, endPoint x: 107, endPoint y: 342, distance: 16.1
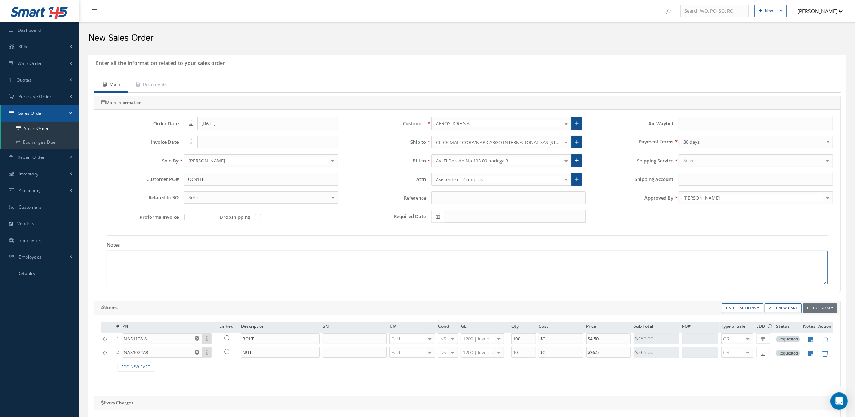
click at [201, 270] on textarea at bounding box center [467, 267] width 721 height 34
paste textarea "INCOTERM: FCA-MIA MONEDA DE NEGOCIACIÓN: USD"
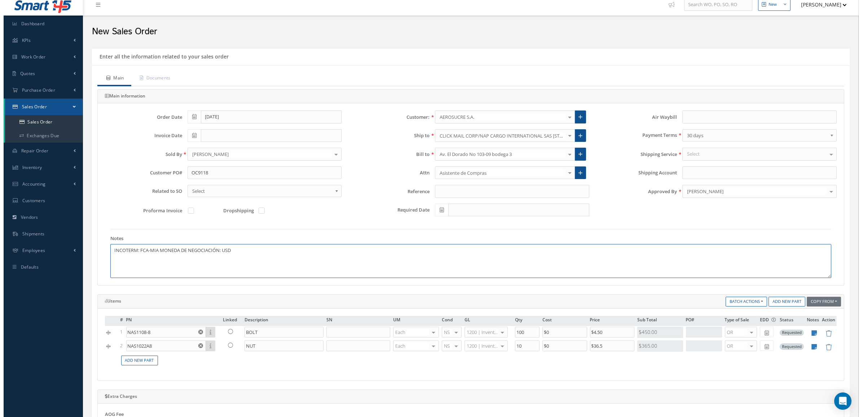
scroll to position [259, 0]
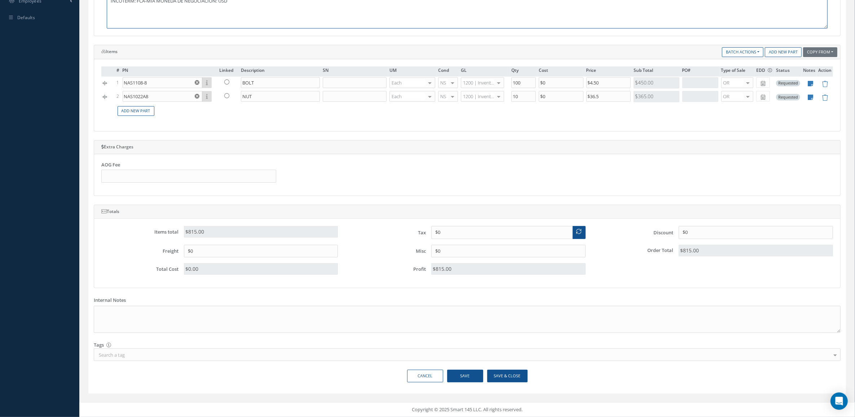
type textarea "INCOTERM: FCA-MIA MONEDA DE NEGOCIACIÓN: USD"
click at [504, 376] on button "Save & Close" at bounding box center [507, 375] width 40 height 13
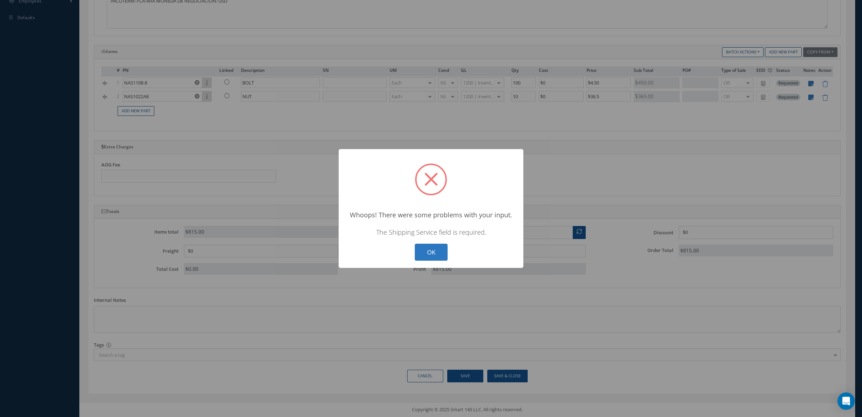
click at [426, 257] on button "OK" at bounding box center [431, 251] width 33 height 17
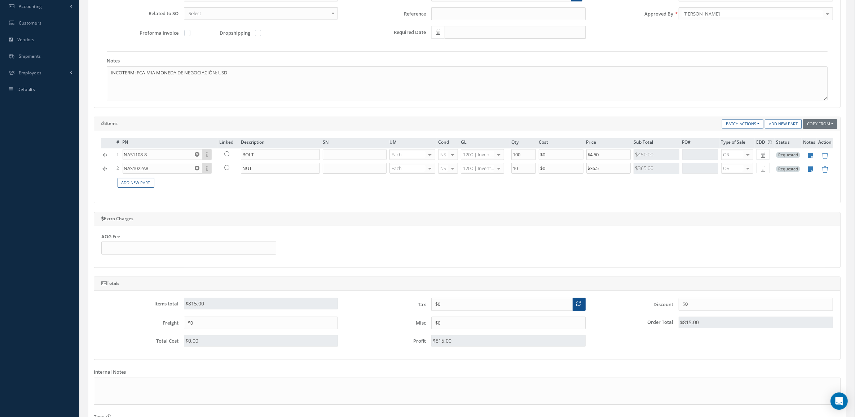
scroll to position [33, 0]
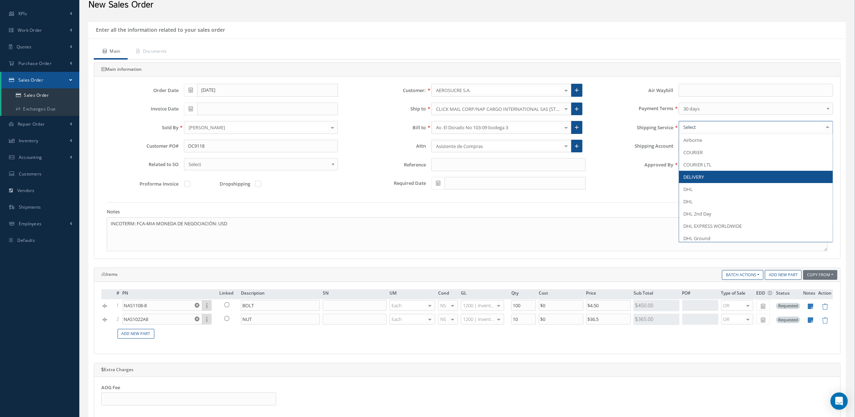
drag, startPoint x: 700, startPoint y: 184, endPoint x: 697, endPoint y: 179, distance: 6.1
click at [697, 179] on span "DELIVERY" at bounding box center [693, 176] width 21 height 6
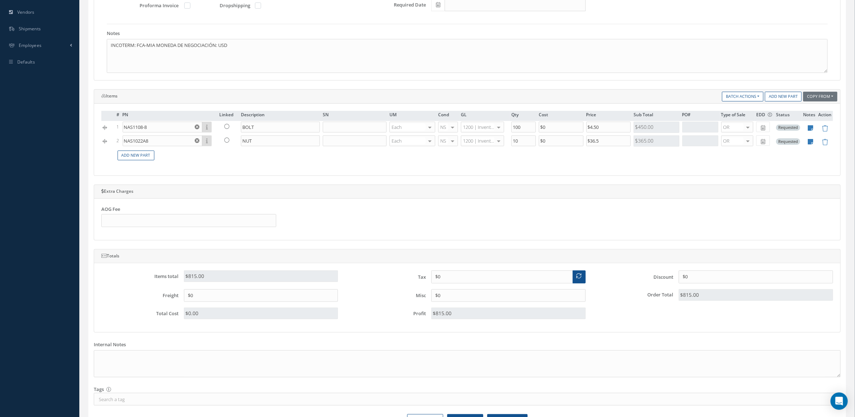
scroll to position [259, 0]
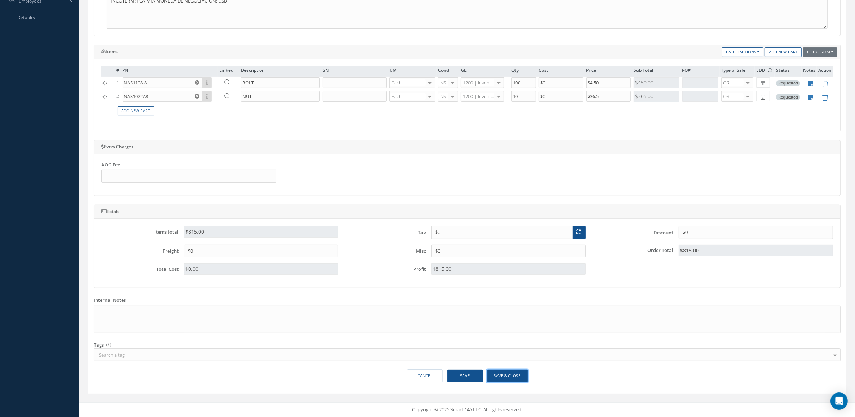
click at [517, 375] on button "Save & Close" at bounding box center [507, 375] width 40 height 13
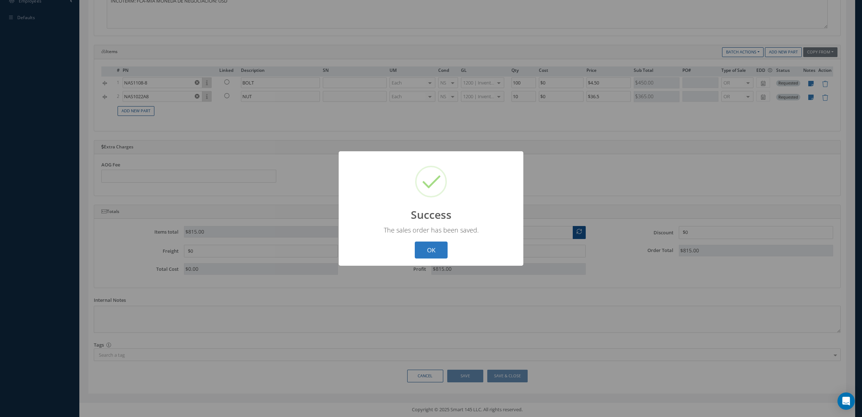
click at [430, 247] on button "OK" at bounding box center [431, 249] width 33 height 17
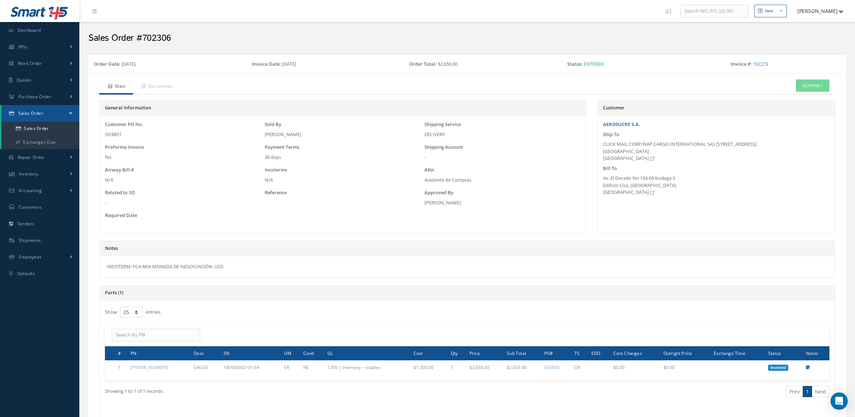
select select "25"
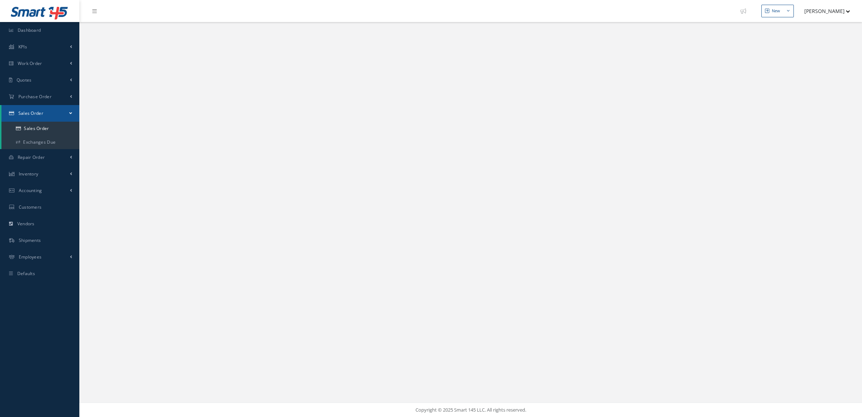
select select "25"
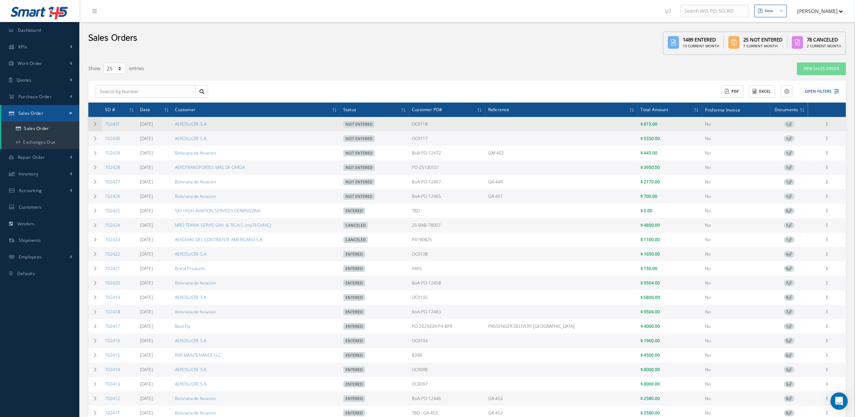
drag, startPoint x: 130, startPoint y: 123, endPoint x: 99, endPoint y: 125, distance: 31.1
click at [99, 125] on tr "702431 [DATE] AEROSUCRE S.A. Not Entered OC9118 $ 815.00 No 1 Enter/Update Edit…" at bounding box center [467, 124] width 758 height 14
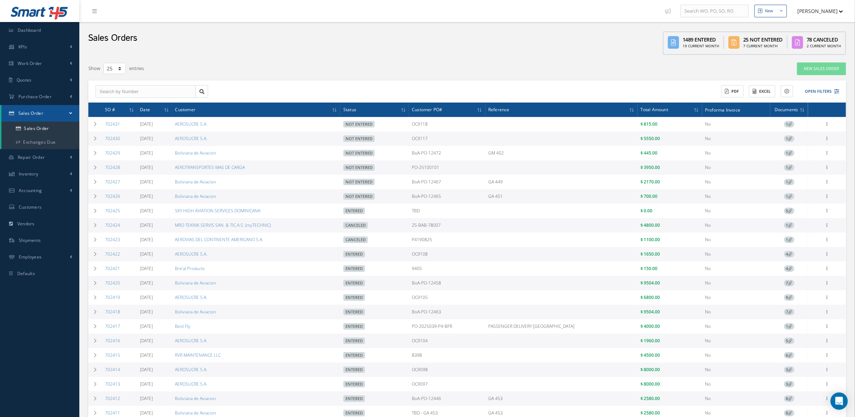
copy tr "702431"
